Goal: Transaction & Acquisition: Purchase product/service

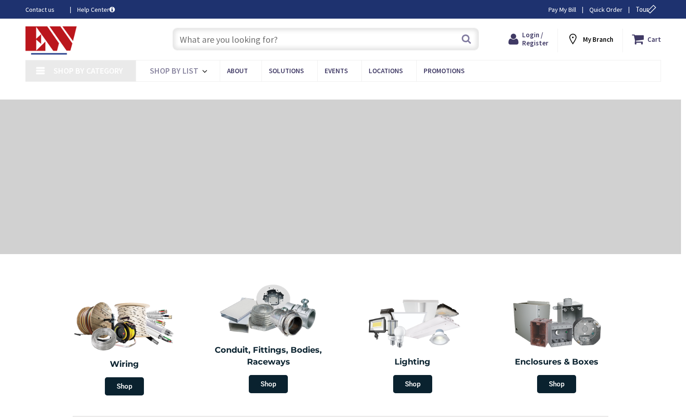
type input "CT-[GEOGRAPHIC_DATA], [GEOGRAPHIC_DATA]"
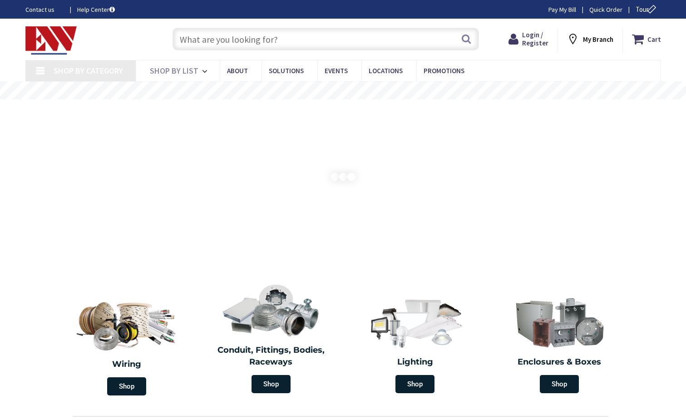
click at [218, 39] on input "text" at bounding box center [326, 39] width 307 height 23
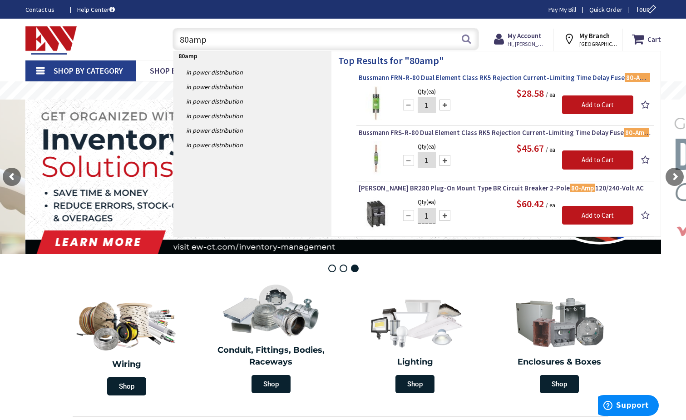
type input "80amp"
click at [480, 76] on span "Bussmann FRN-R-80 Dual Element Class RK5 Rejection Current-Limiting Time Delay …" at bounding box center [505, 77] width 293 height 9
